Goal: Find contact information: Find contact information

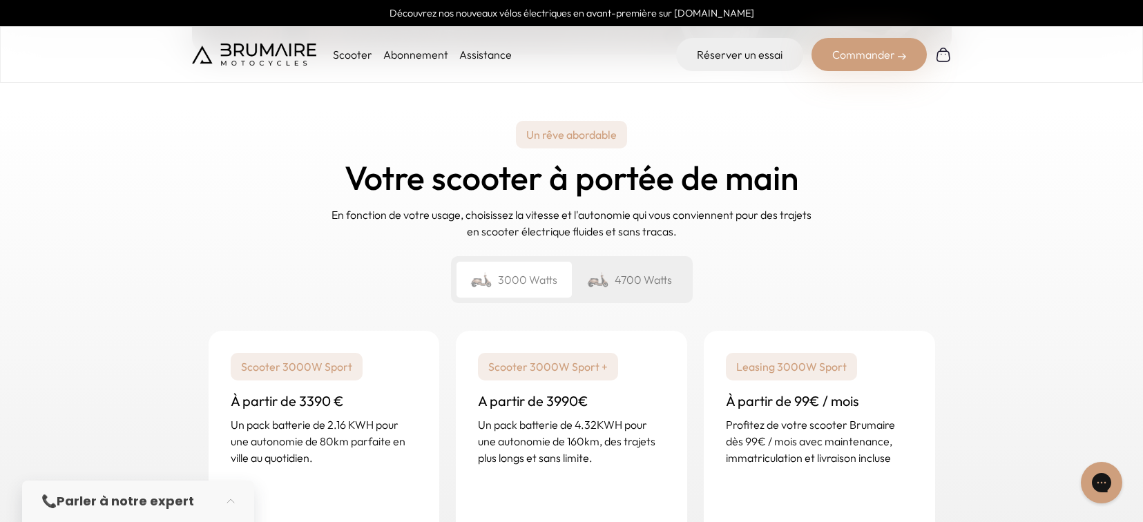
scroll to position [2224, 0]
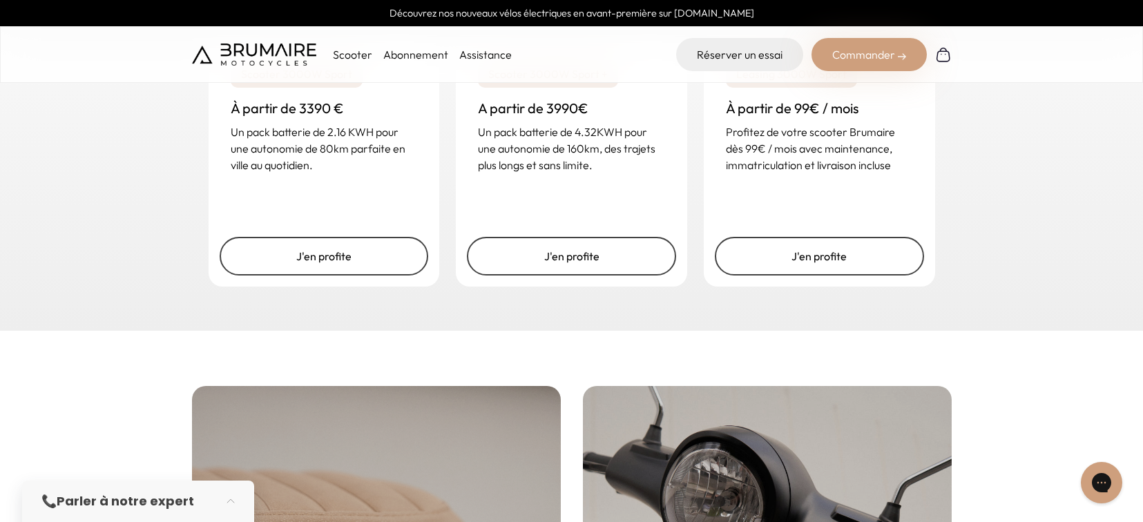
click at [471, 51] on link "Assistance" at bounding box center [485, 55] width 53 height 14
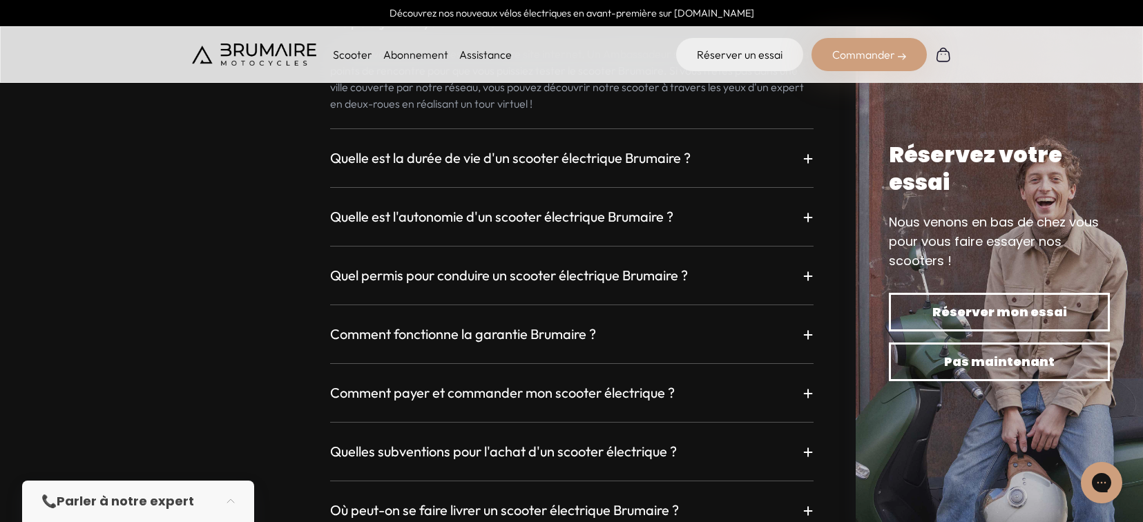
scroll to position [3693, 0]
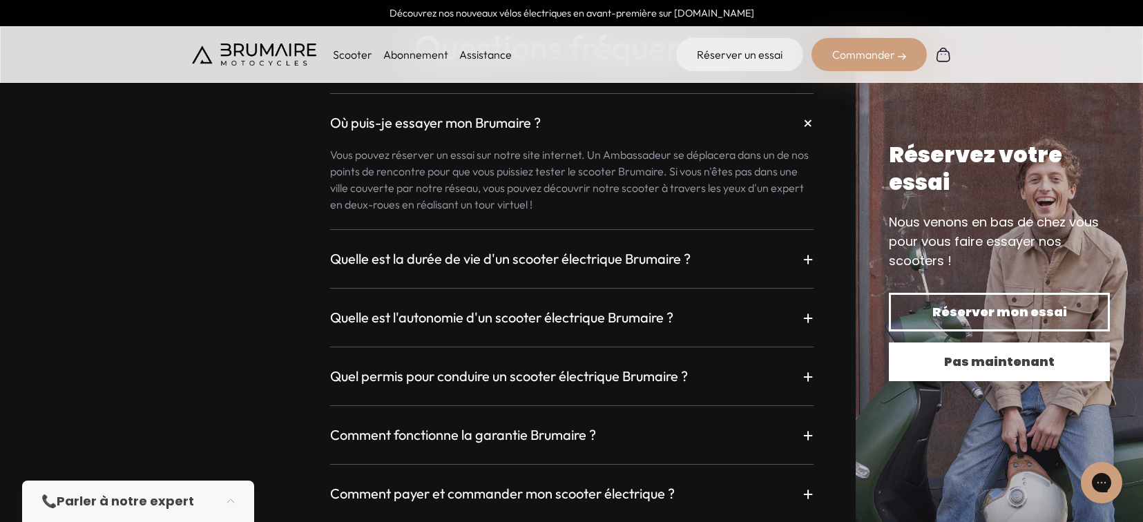
click at [1027, 369] on span "Pas maintenant" at bounding box center [999, 361] width 173 height 19
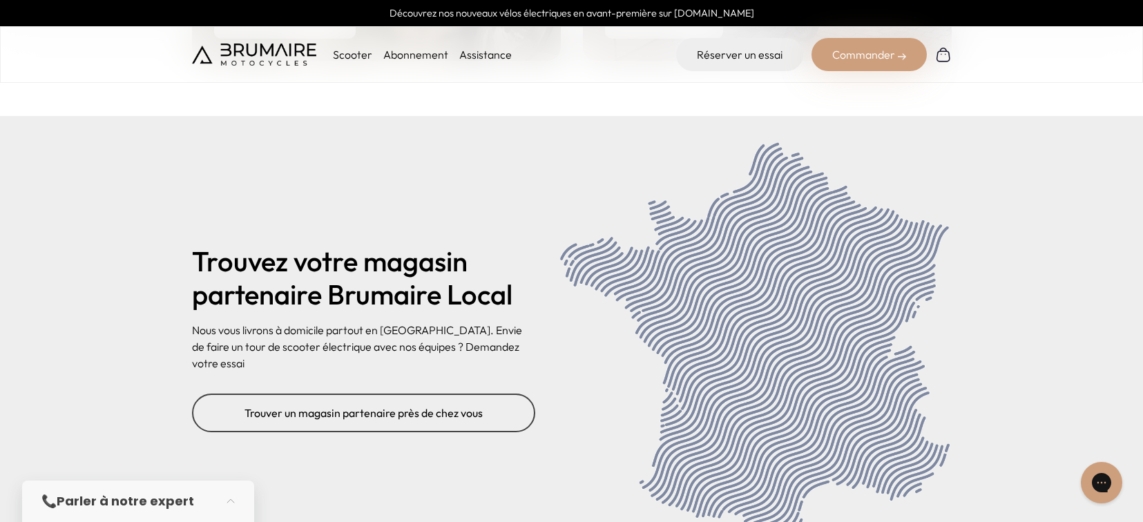
scroll to position [5687, 0]
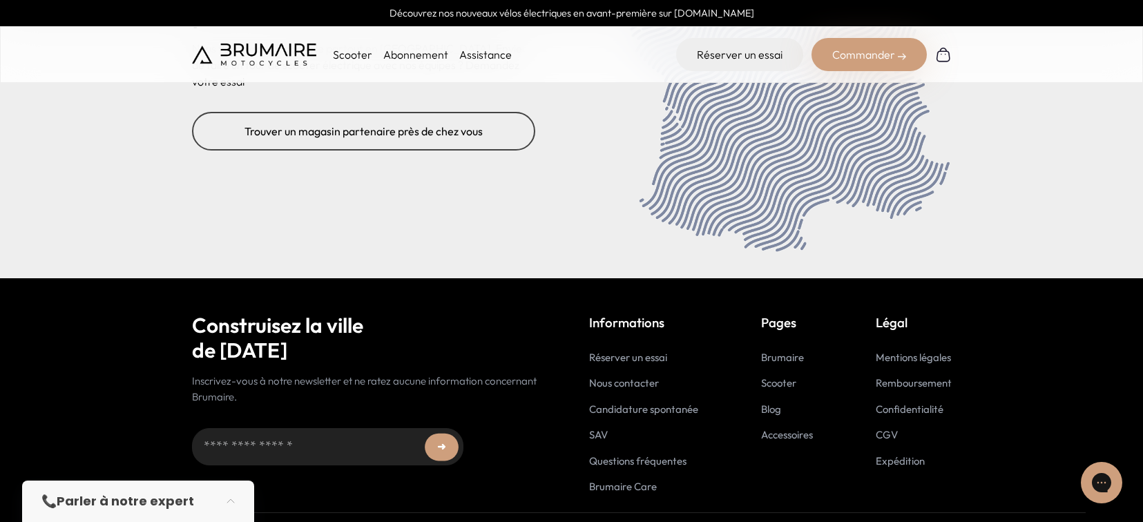
click at [599, 377] on link "Nous contacter" at bounding box center [624, 383] width 70 height 13
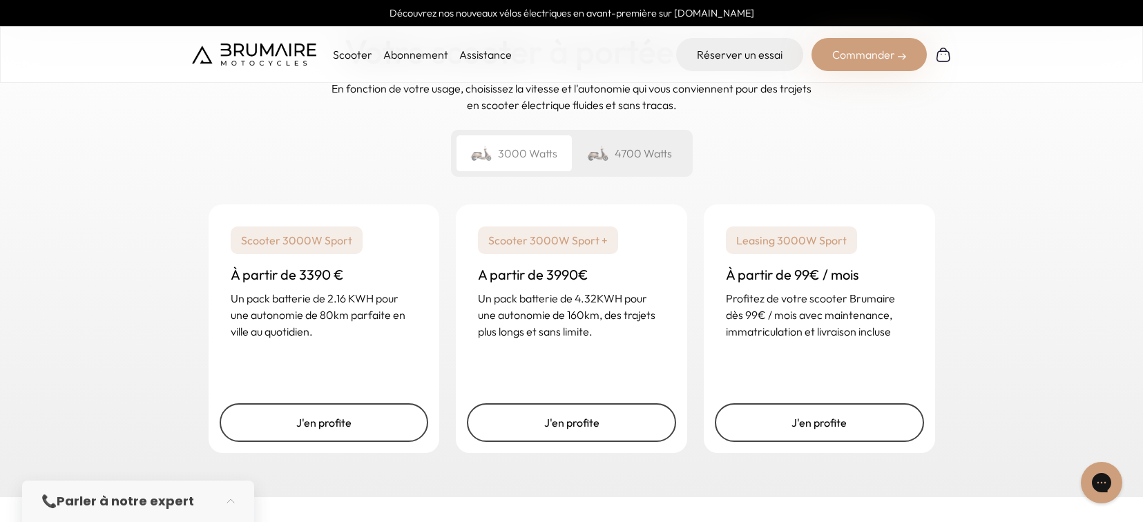
scroll to position [1936, 0]
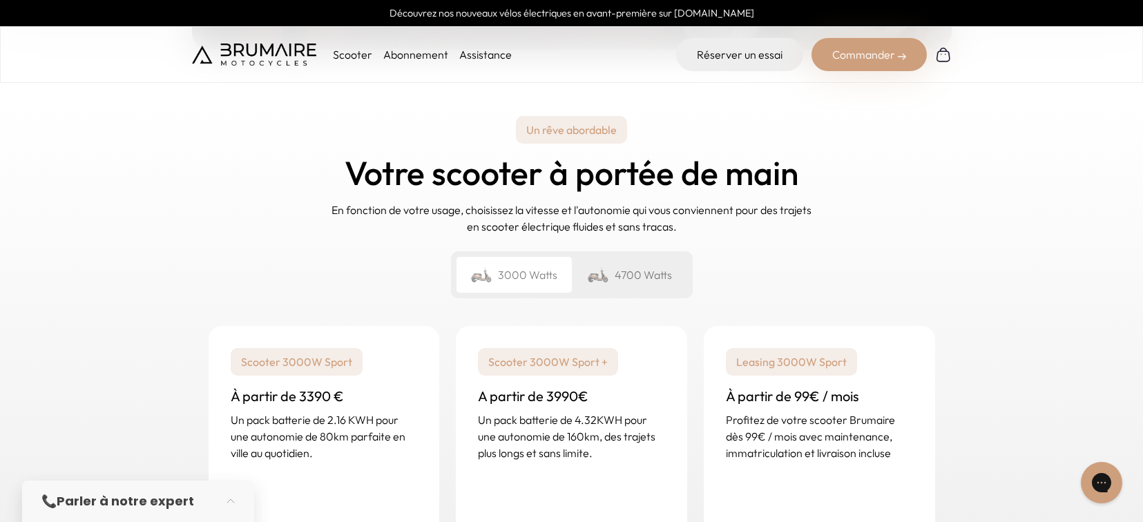
click at [631, 257] on div "4700 Watts" at bounding box center [629, 275] width 115 height 36
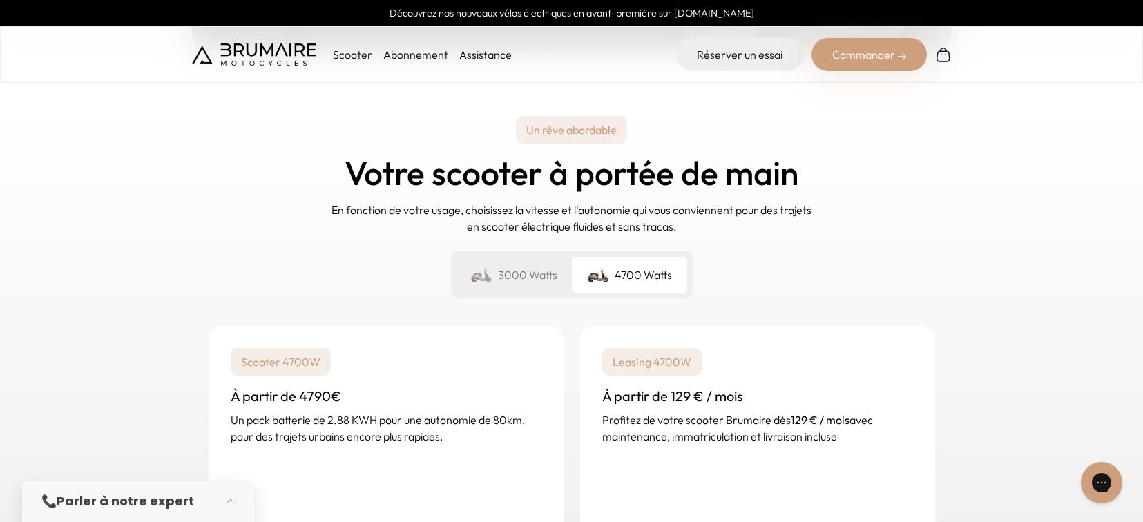
click at [532, 257] on div "3000 Watts" at bounding box center [514, 275] width 115 height 36
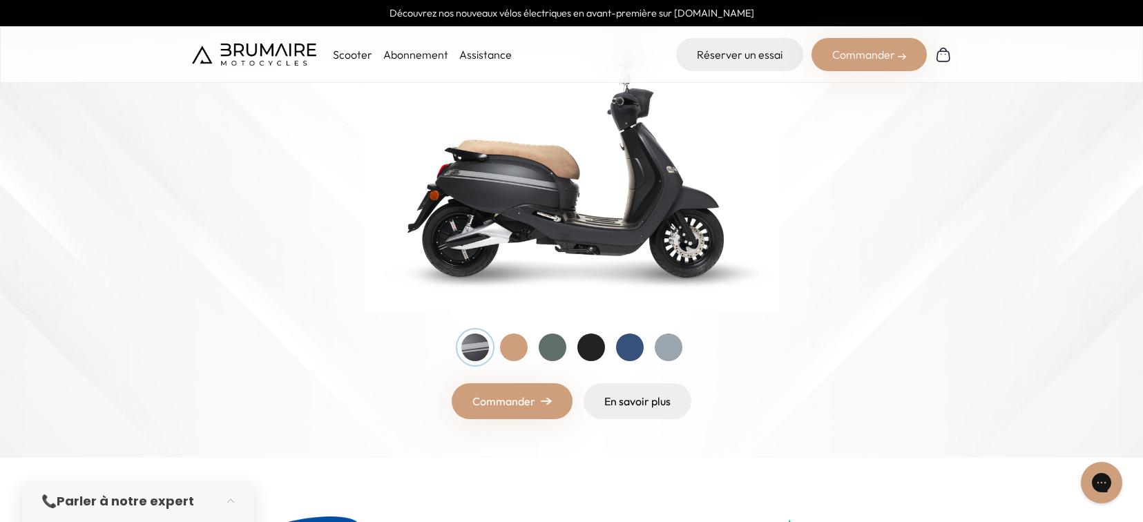
scroll to position [186, 0]
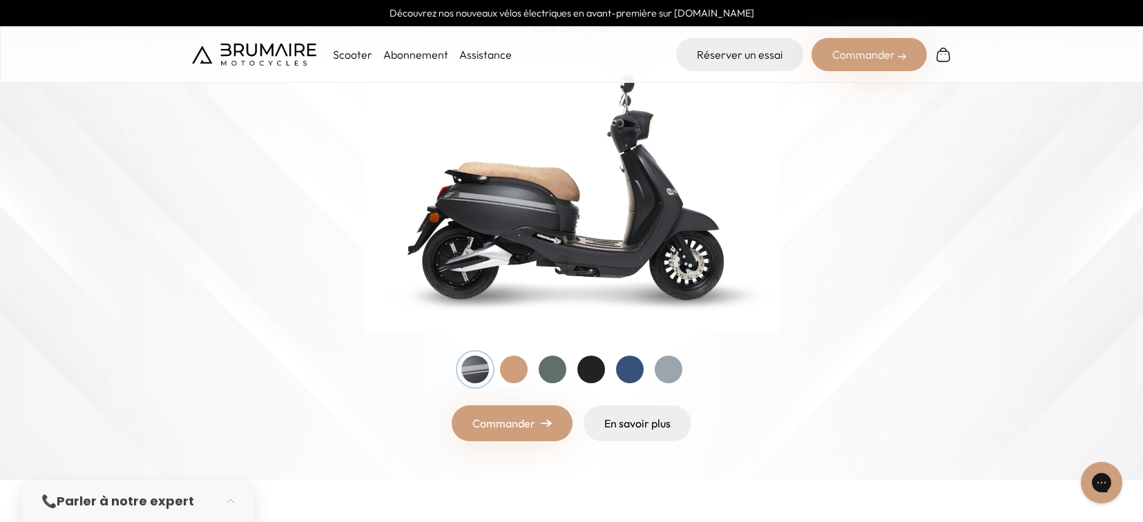
click at [511, 370] on div at bounding box center [514, 370] width 28 height 28
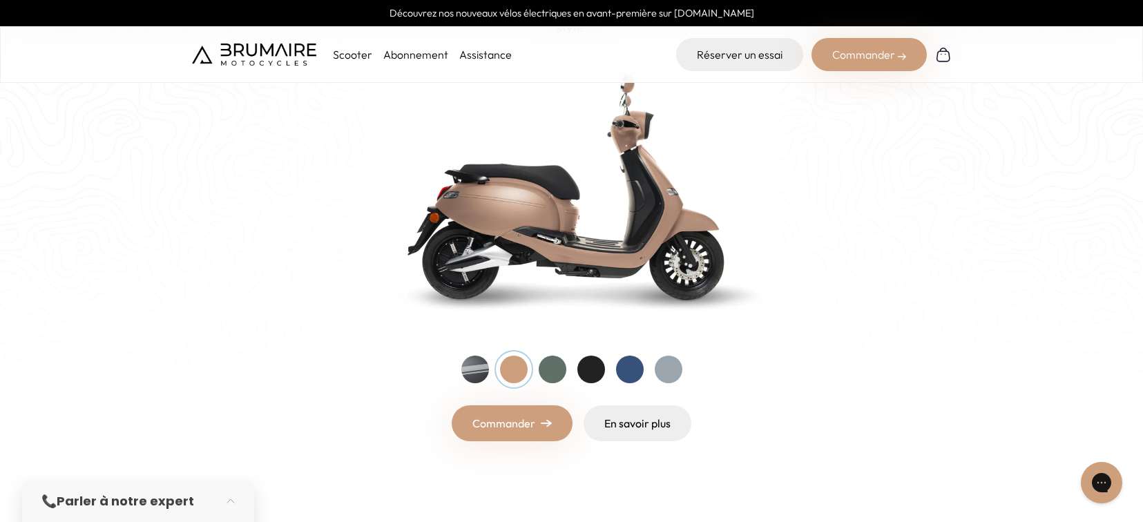
click at [569, 370] on div at bounding box center [572, 370] width 221 height 28
click at [559, 372] on div at bounding box center [553, 370] width 28 height 28
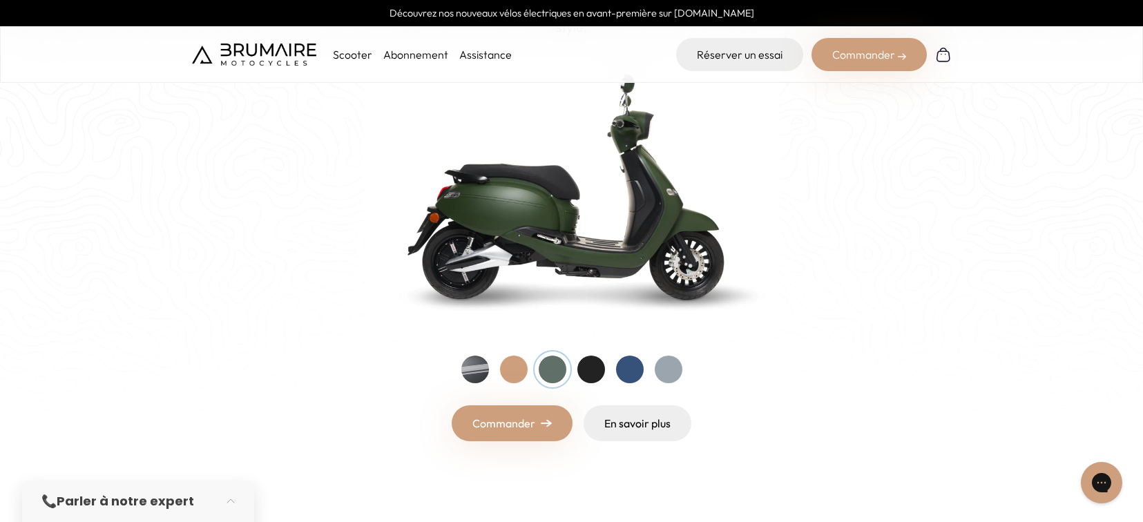
click at [585, 365] on div at bounding box center [592, 370] width 28 height 28
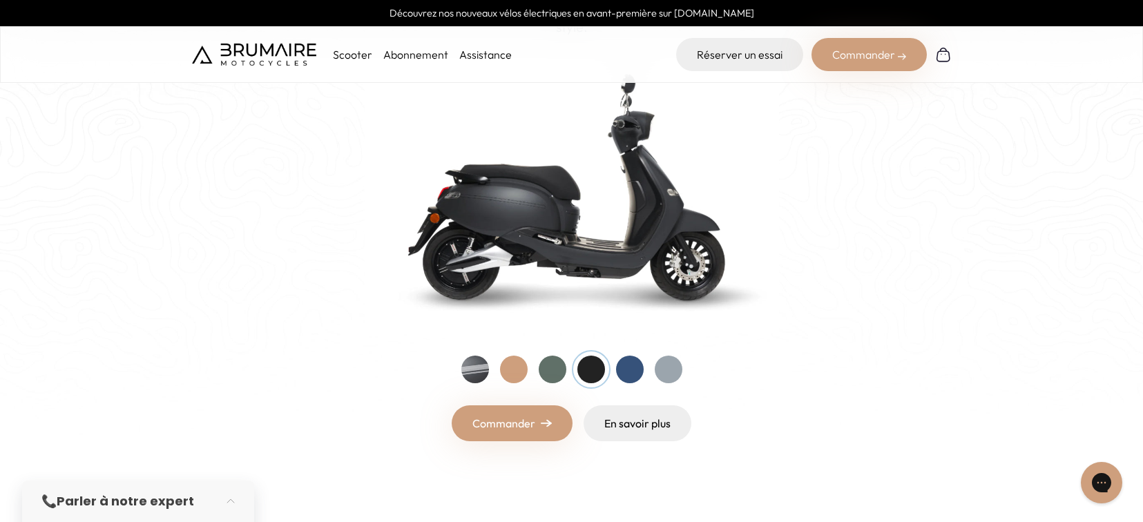
click at [470, 366] on div at bounding box center [476, 370] width 28 height 28
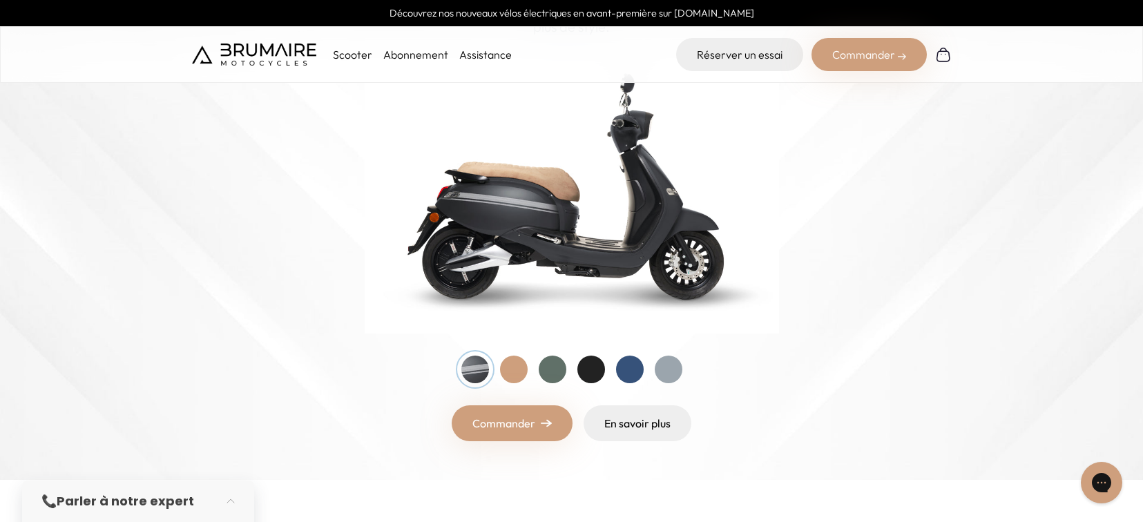
click at [591, 368] on div at bounding box center [592, 370] width 28 height 28
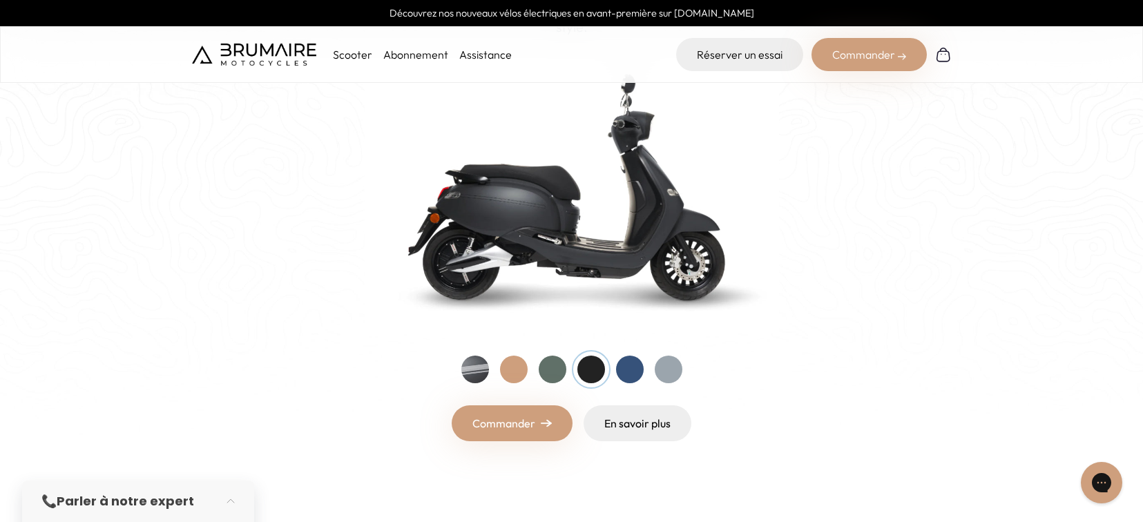
click at [628, 375] on div at bounding box center [630, 370] width 28 height 28
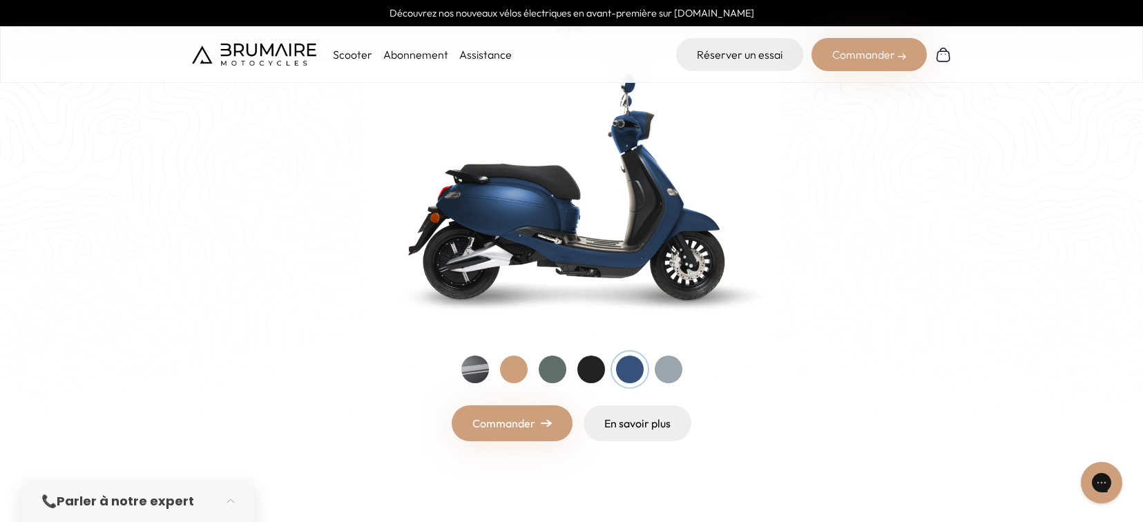
click at [665, 367] on div at bounding box center [669, 370] width 28 height 28
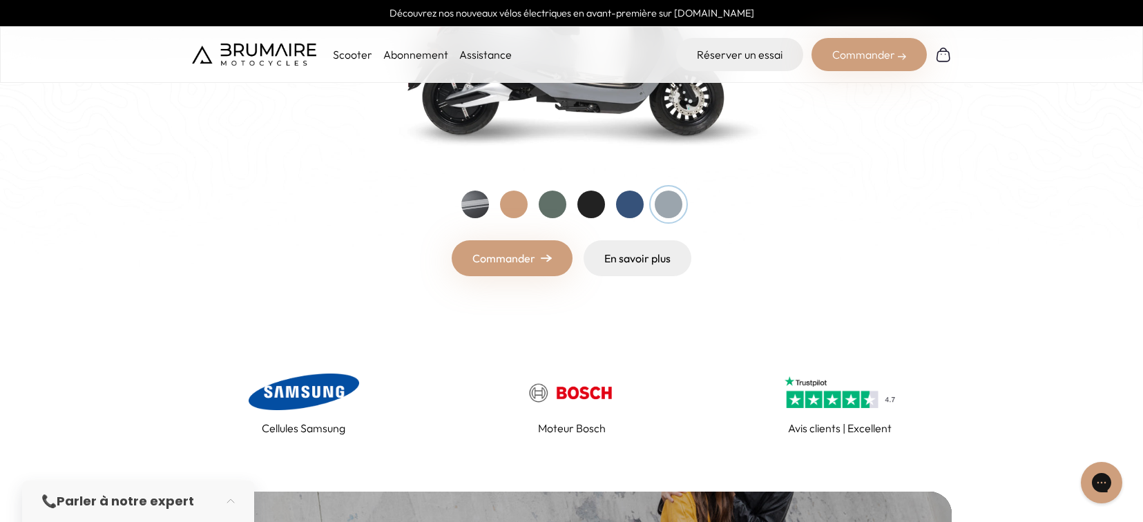
scroll to position [0, 0]
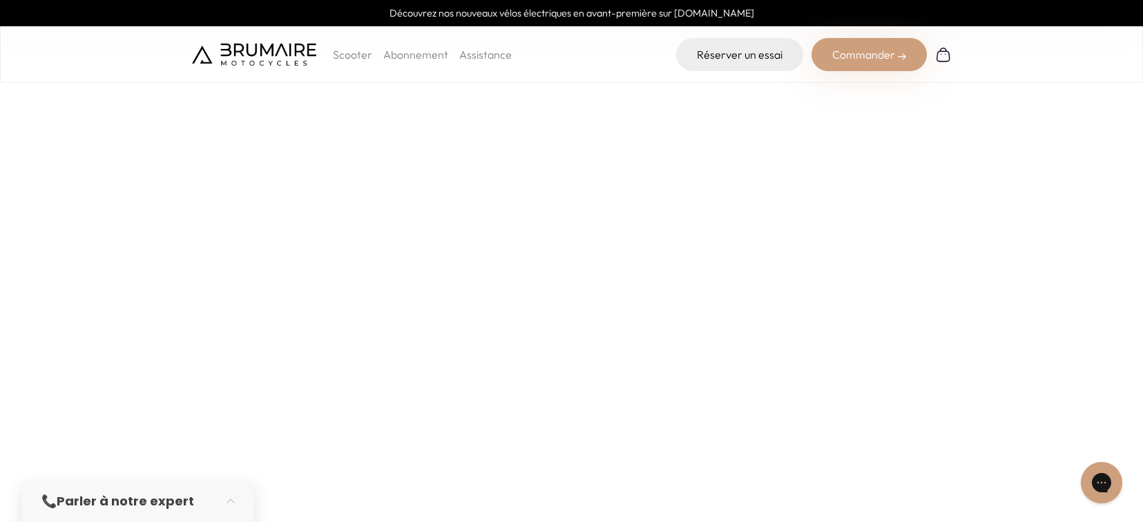
click at [149, 494] on strong "Parler à notre expert" at bounding box center [125, 501] width 137 height 17
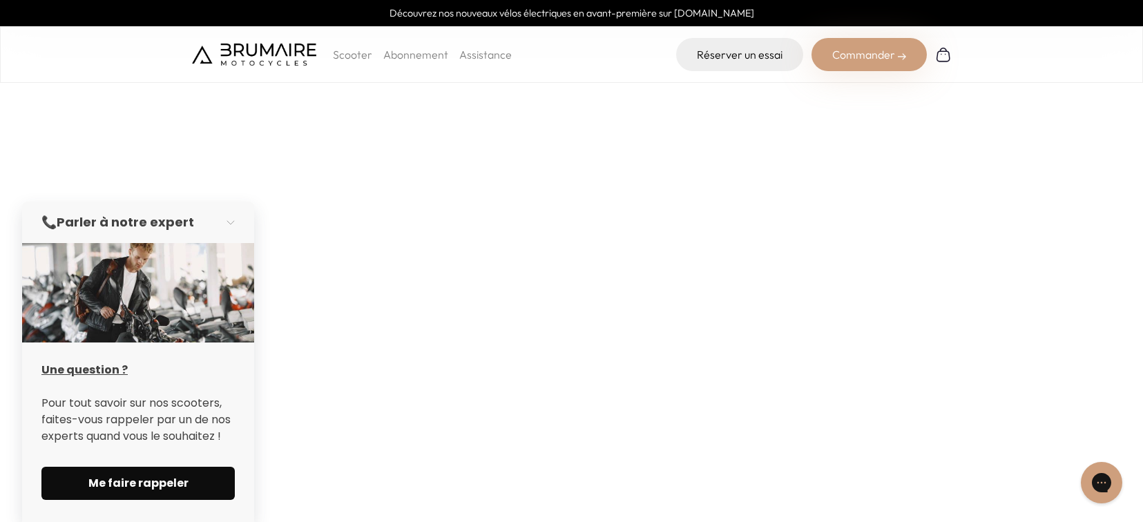
click at [144, 490] on span "Me faire rappeler" at bounding box center [138, 483] width 160 height 17
click at [294, 41] on div "Scooter Abonnement Assistance" at bounding box center [352, 54] width 320 height 33
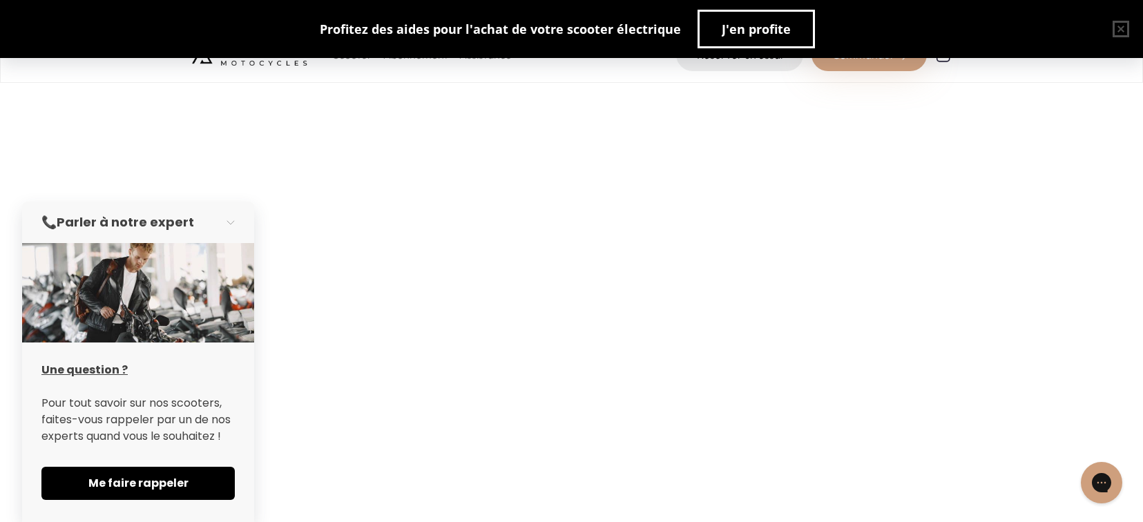
scroll to position [373, 0]
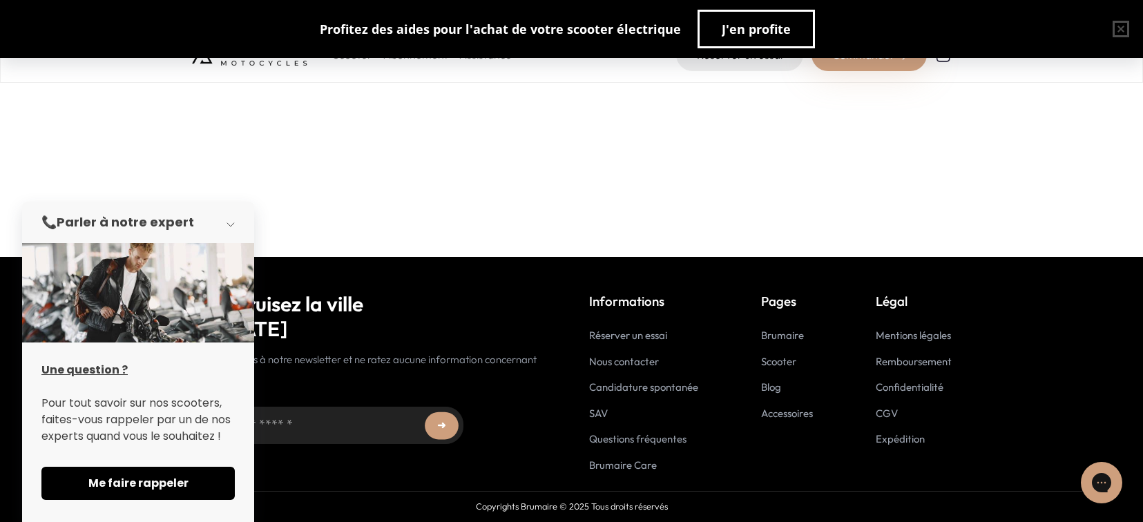
click at [230, 223] on button "button" at bounding box center [235, 222] width 39 height 30
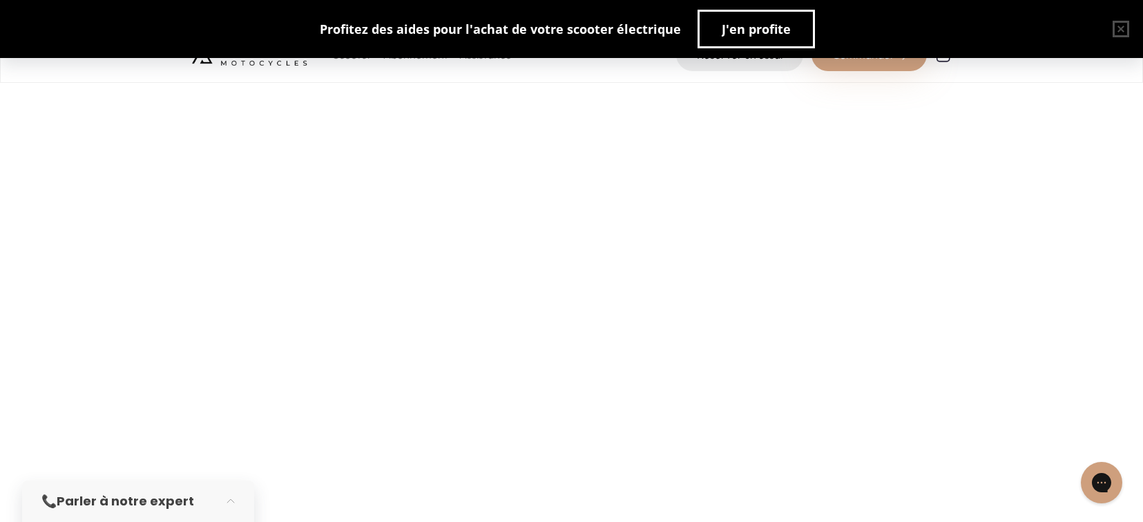
scroll to position [0, 0]
